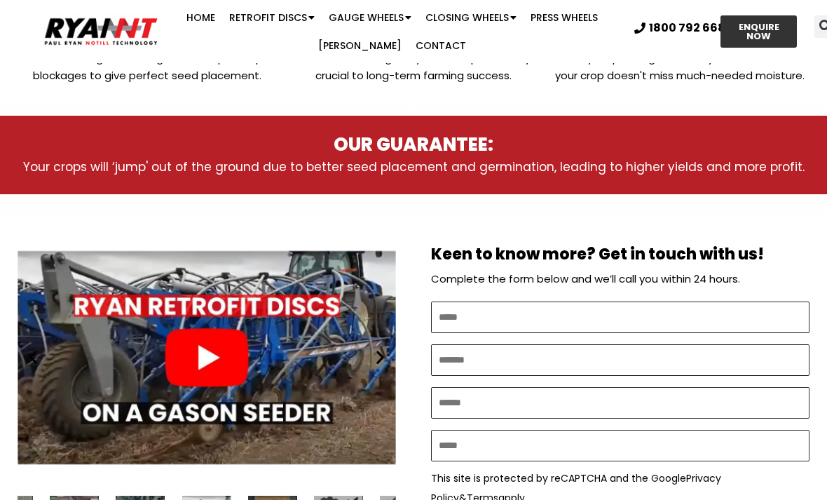
scroll to position [641, 0]
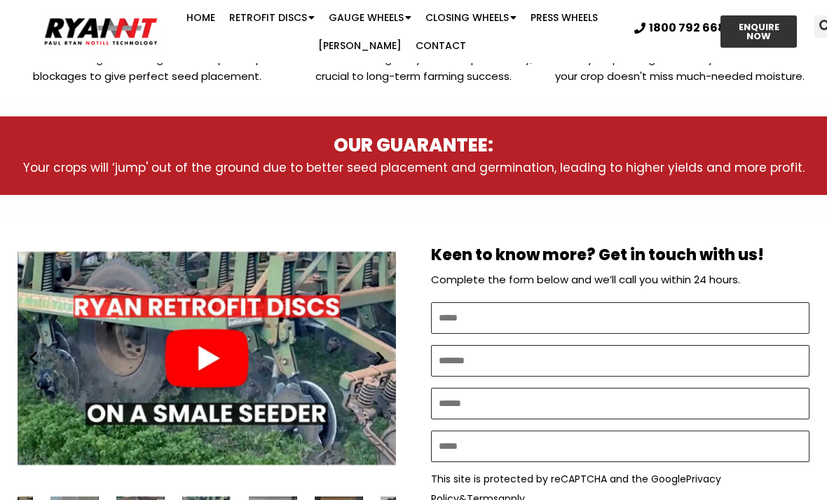
click at [233, 346] on div "Play" at bounding box center [207, 358] width 378 height 242
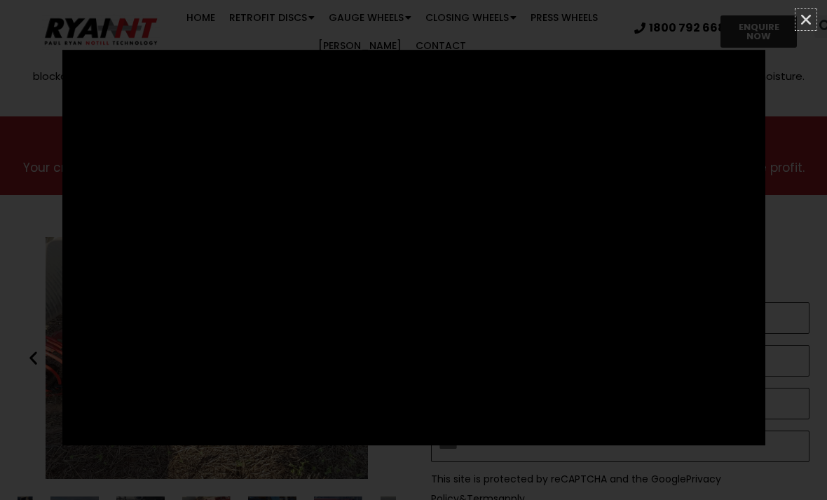
click at [806, 18] on icon "Close (Esc)" at bounding box center [806, 20] width 14 height 14
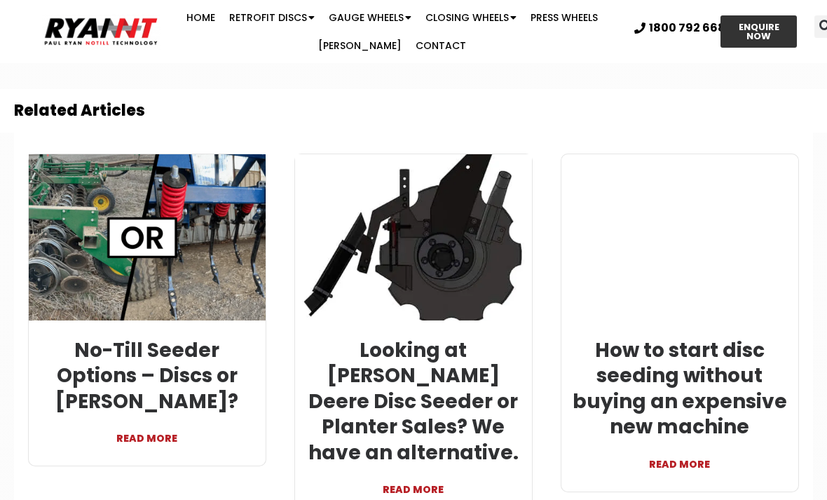
scroll to position [4363, 0]
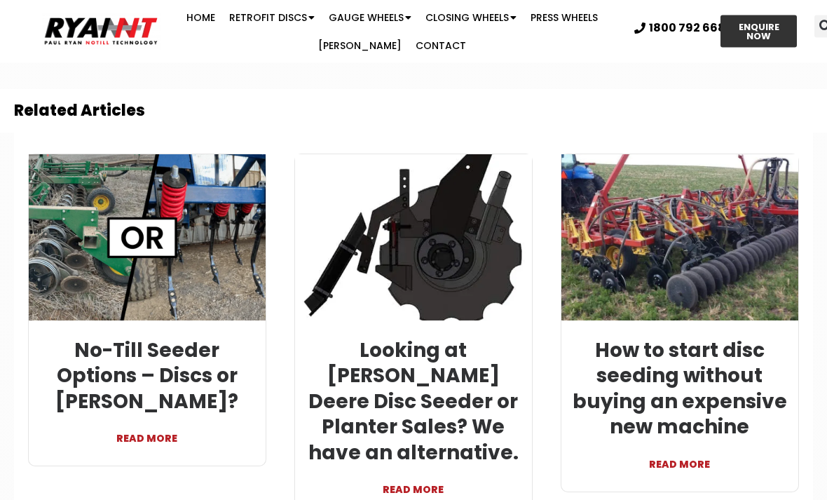
click at [425, 466] on link "READ MORE" at bounding box center [413, 483] width 216 height 34
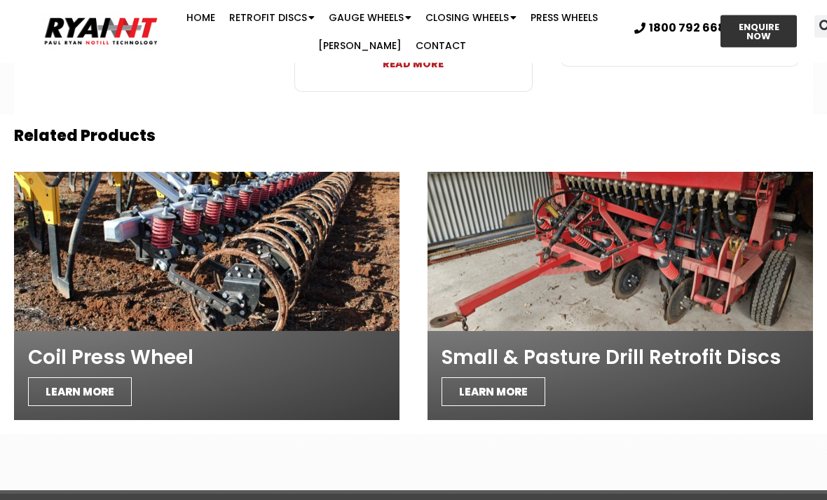
scroll to position [4789, 0]
click at [760, 377] on div "LEARN MORE" at bounding box center [619, 391] width 357 height 29
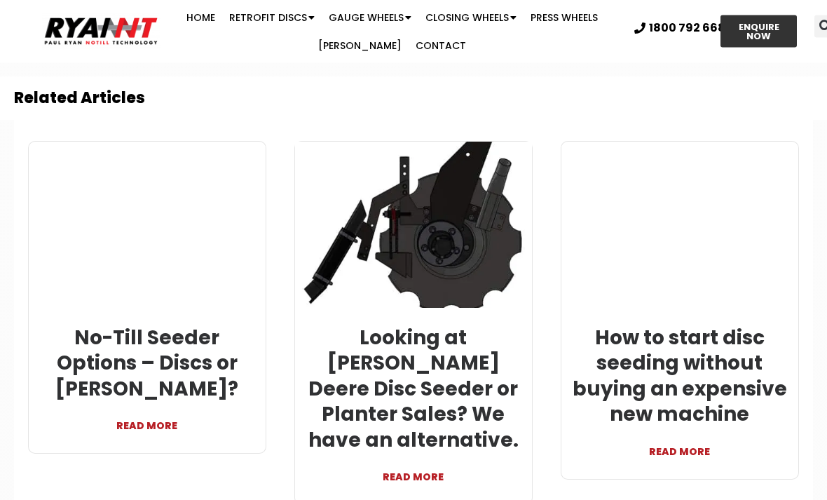
scroll to position [4620, 0]
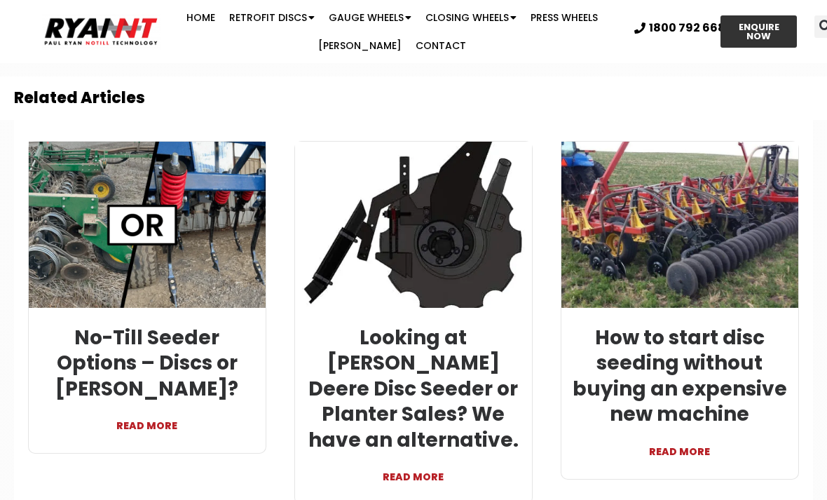
click at [701, 427] on link "READ MORE" at bounding box center [680, 444] width 216 height 34
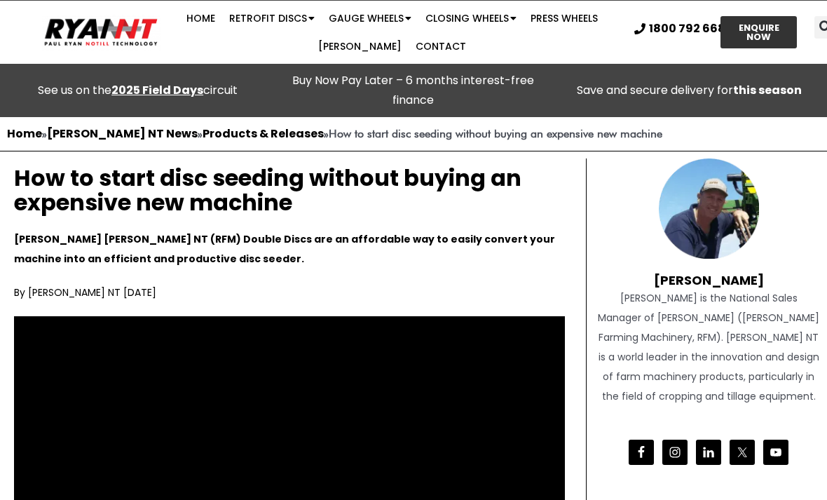
click at [280, 9] on link "Retrofit Discs" at bounding box center [271, 18] width 99 height 28
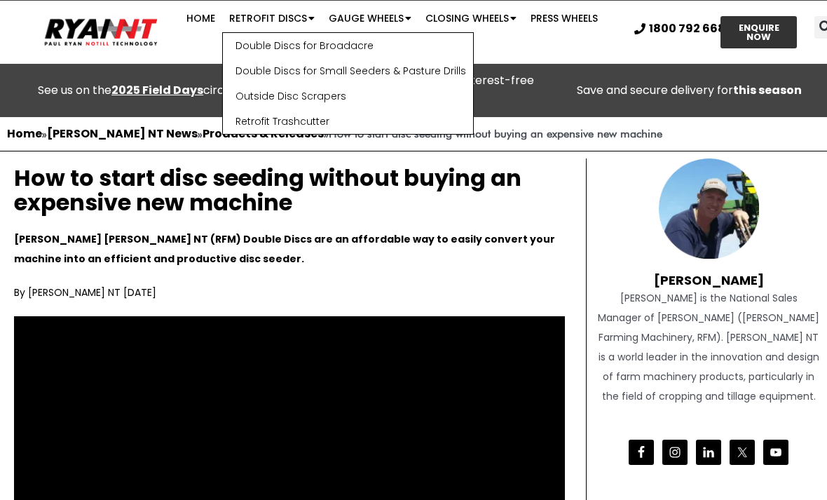
click at [366, 62] on link "Double Discs for Small Seeders & Pasture Drills" at bounding box center [348, 70] width 250 height 25
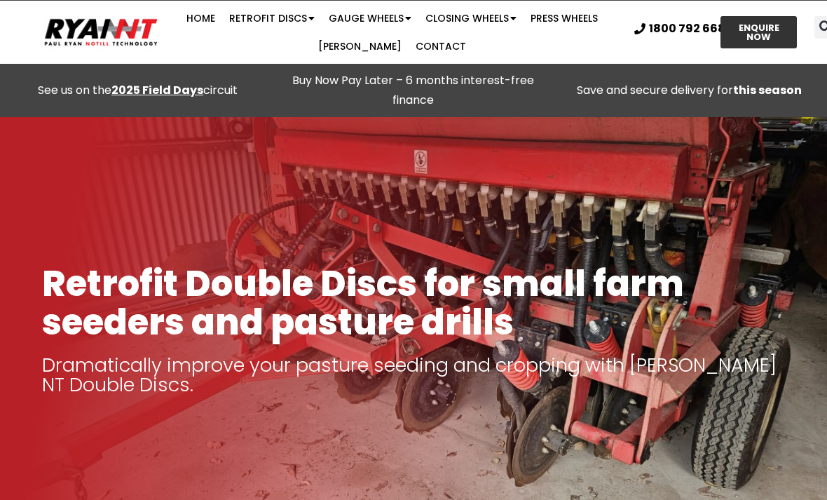
click at [212, 7] on link "Home" at bounding box center [200, 18] width 43 height 28
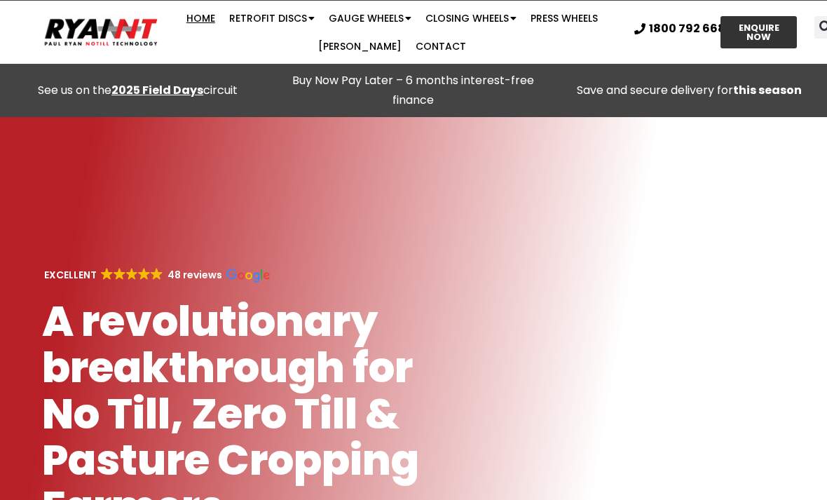
click at [290, 18] on link "Retrofit Discs" at bounding box center [271, 18] width 99 height 28
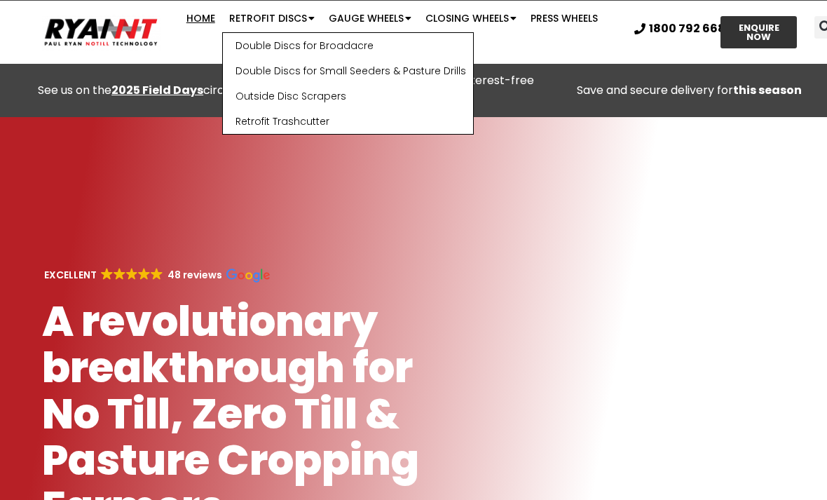
click at [360, 33] on link "Double Discs for Broadacre" at bounding box center [348, 45] width 250 height 25
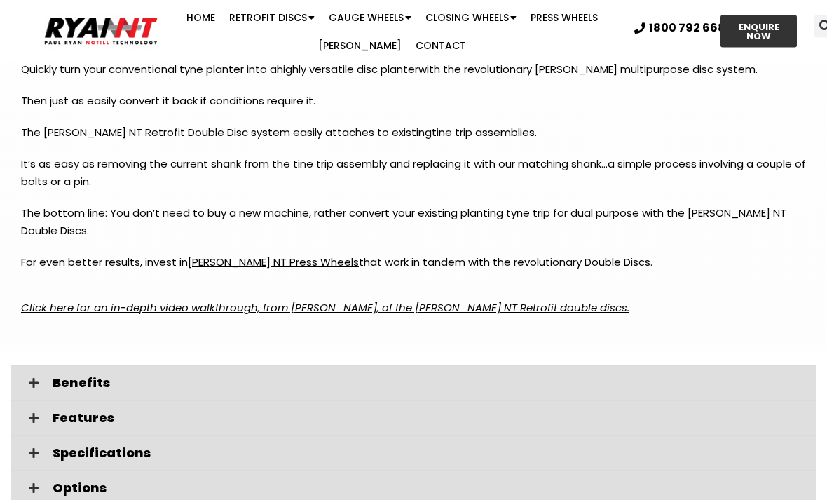
scroll to position [1816, 0]
click at [405, 300] on em "Click here for an in-depth video walkthrough, from Paul Ryan, of the RYAN NT Re…" at bounding box center [325, 307] width 608 height 15
